Goal: Information Seeking & Learning: Learn about a topic

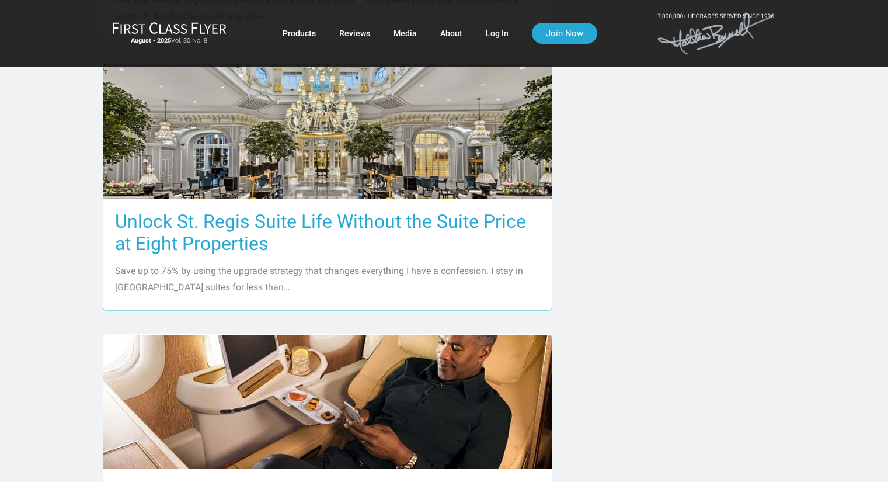
scroll to position [876, 0]
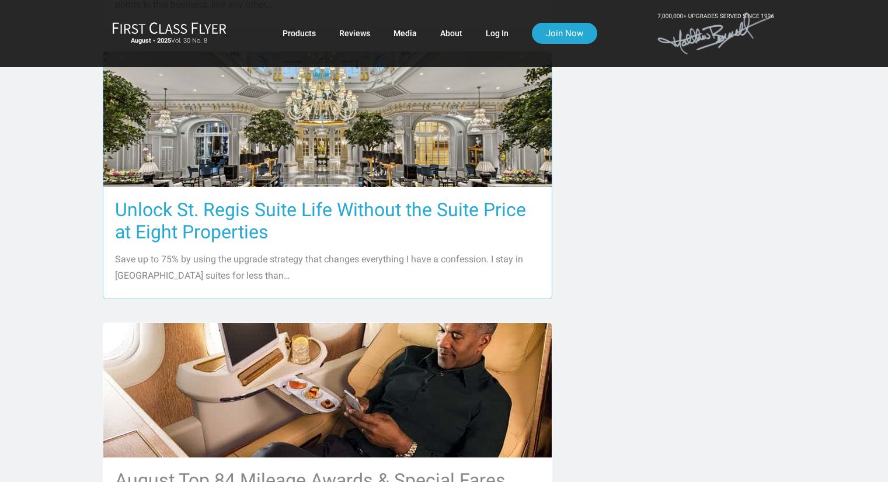
click at [235, 211] on h3 "Unlock St. Regis Suite Life Without the Suite Price at Eight Properties" at bounding box center [327, 221] width 425 height 44
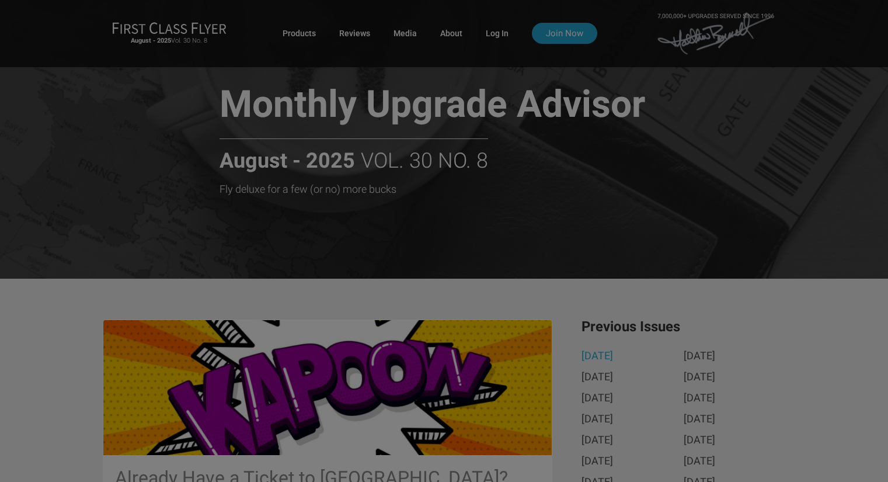
scroll to position [0, 0]
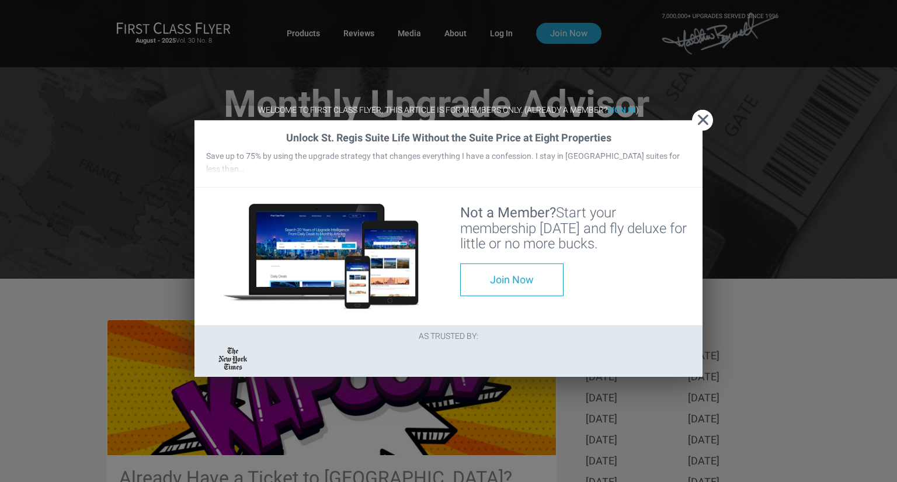
click at [701, 114] on span "Close" at bounding box center [702, 120] width 21 height 12
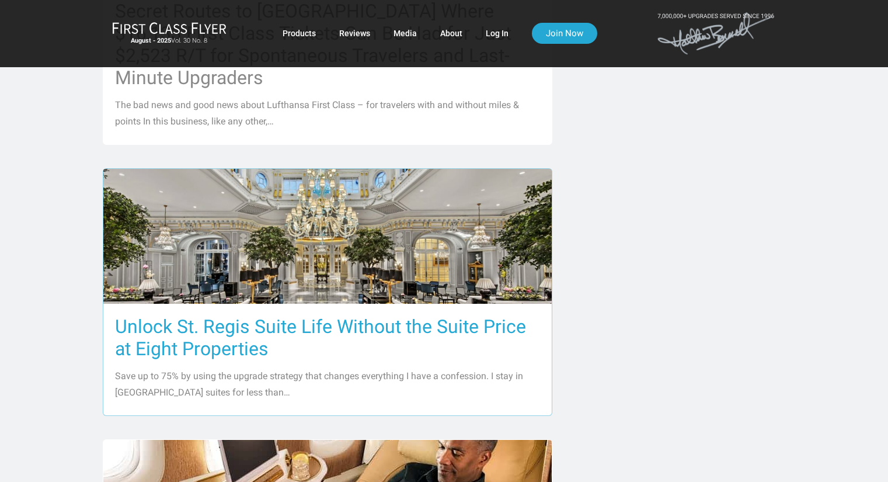
scroll to position [701, 0]
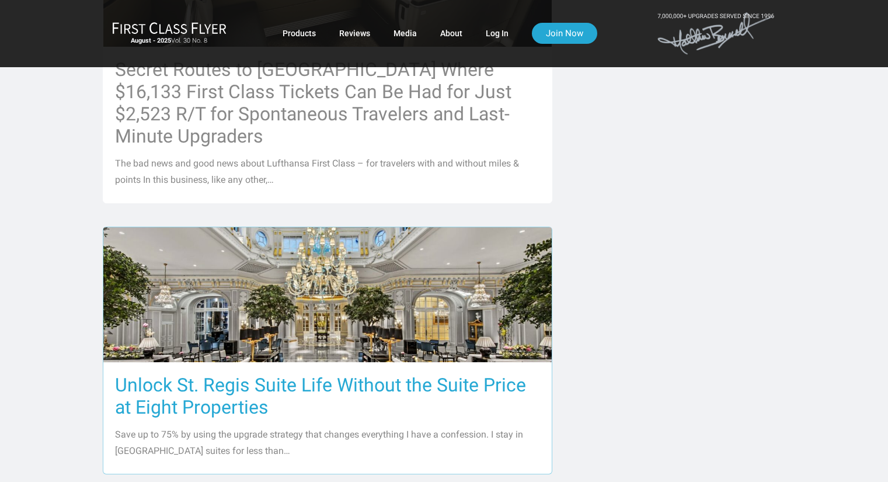
click at [388, 426] on p "Save up to 75% by using the upgrade strategy that changes everything I have a c…" at bounding box center [327, 442] width 425 height 33
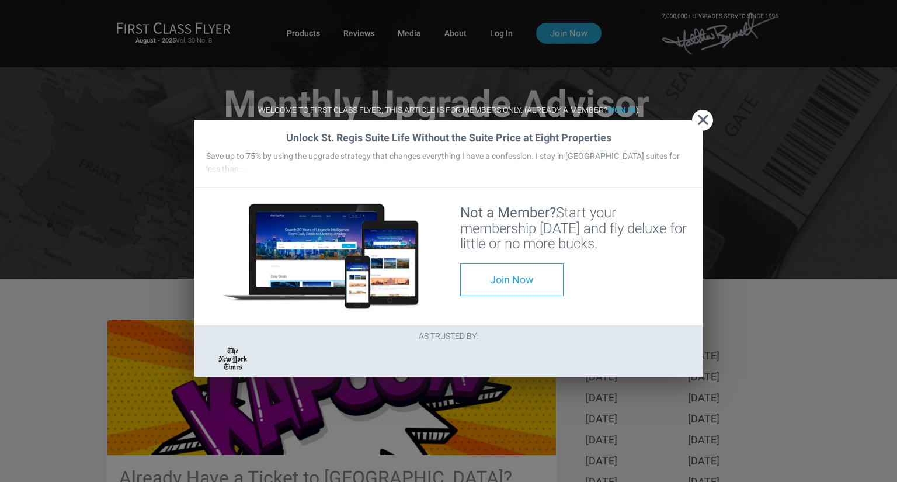
click at [704, 114] on span "Close" at bounding box center [702, 120] width 21 height 12
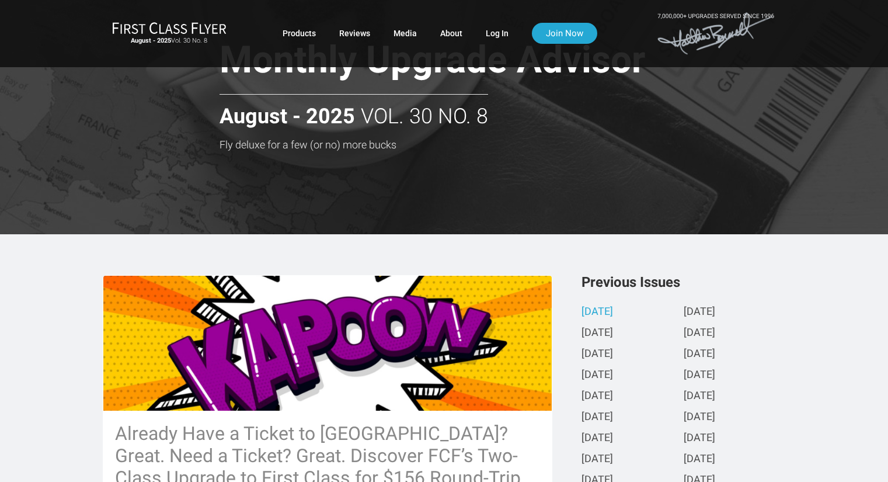
scroll to position [58, 0]
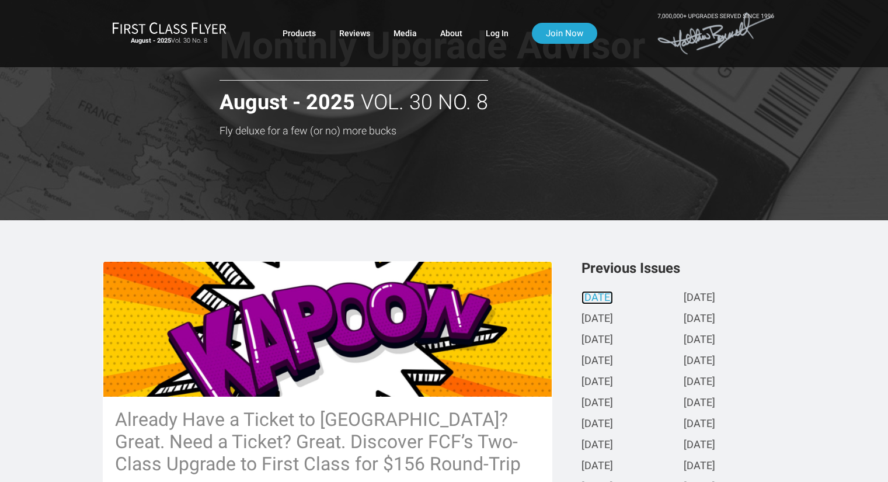
click at [613, 295] on link "[DATE]" at bounding box center [597, 298] width 32 height 12
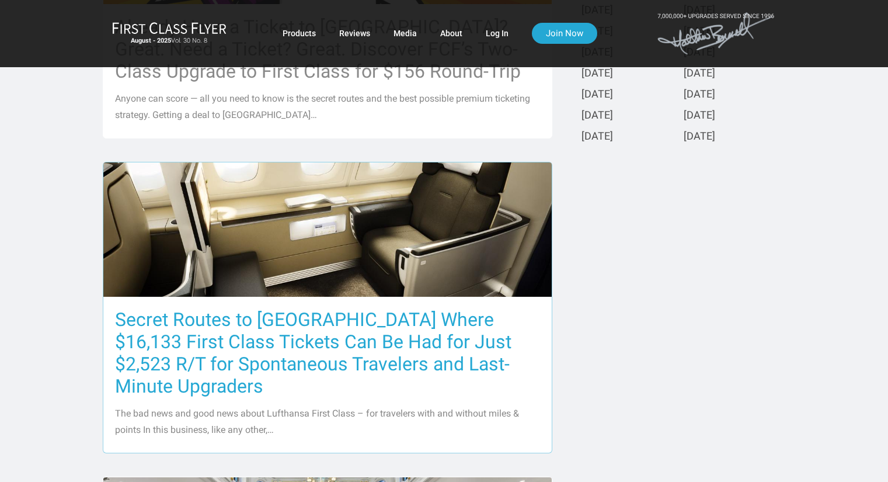
scroll to position [467, 0]
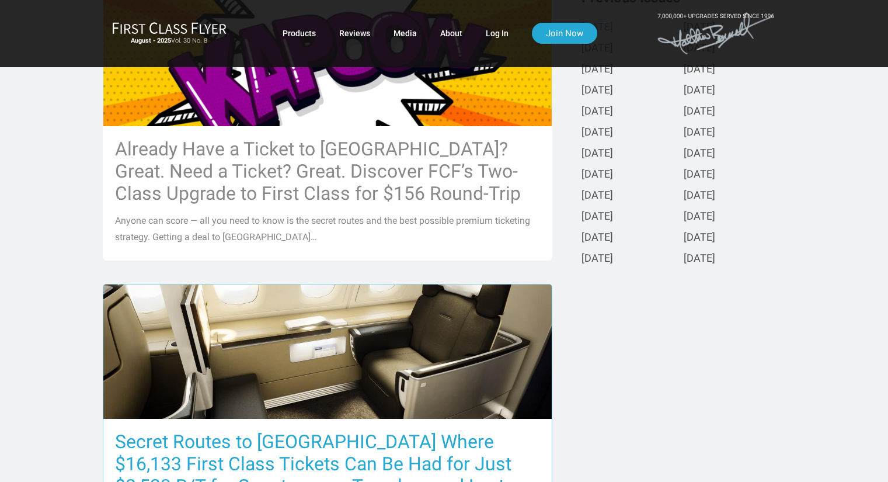
scroll to position [525, 0]
